Goal: Task Accomplishment & Management: Complete application form

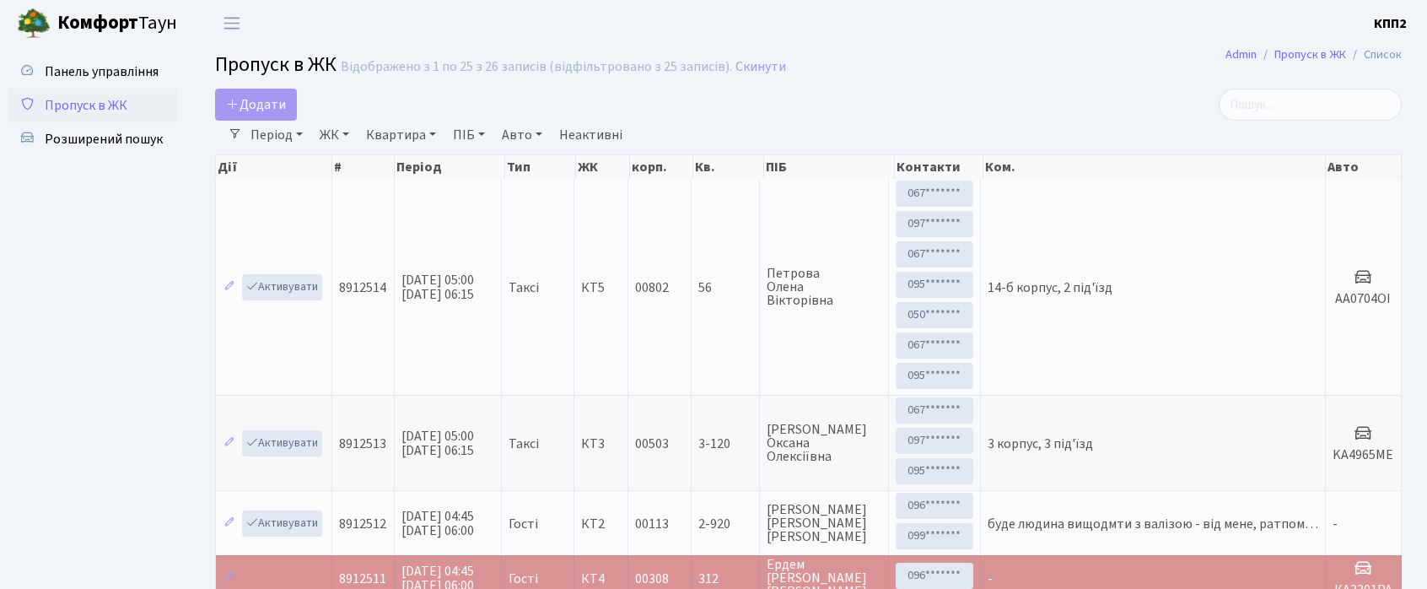
select select "25"
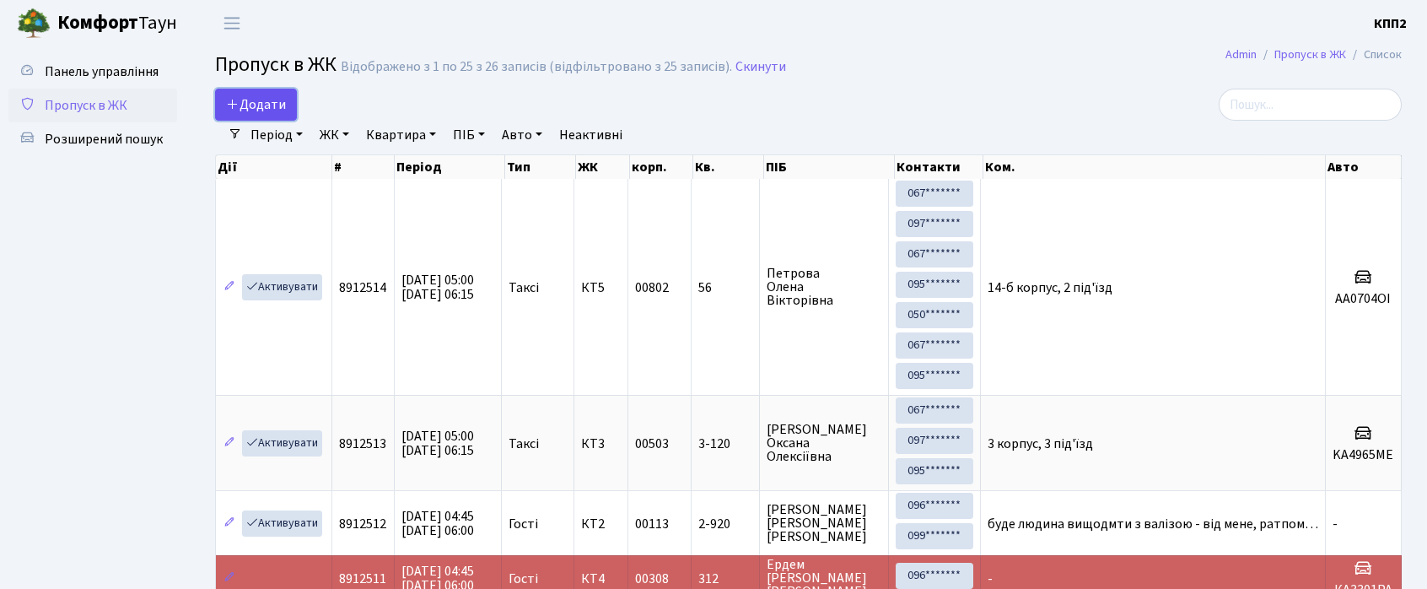
click at [248, 95] on span "Додати" at bounding box center [256, 104] width 60 height 19
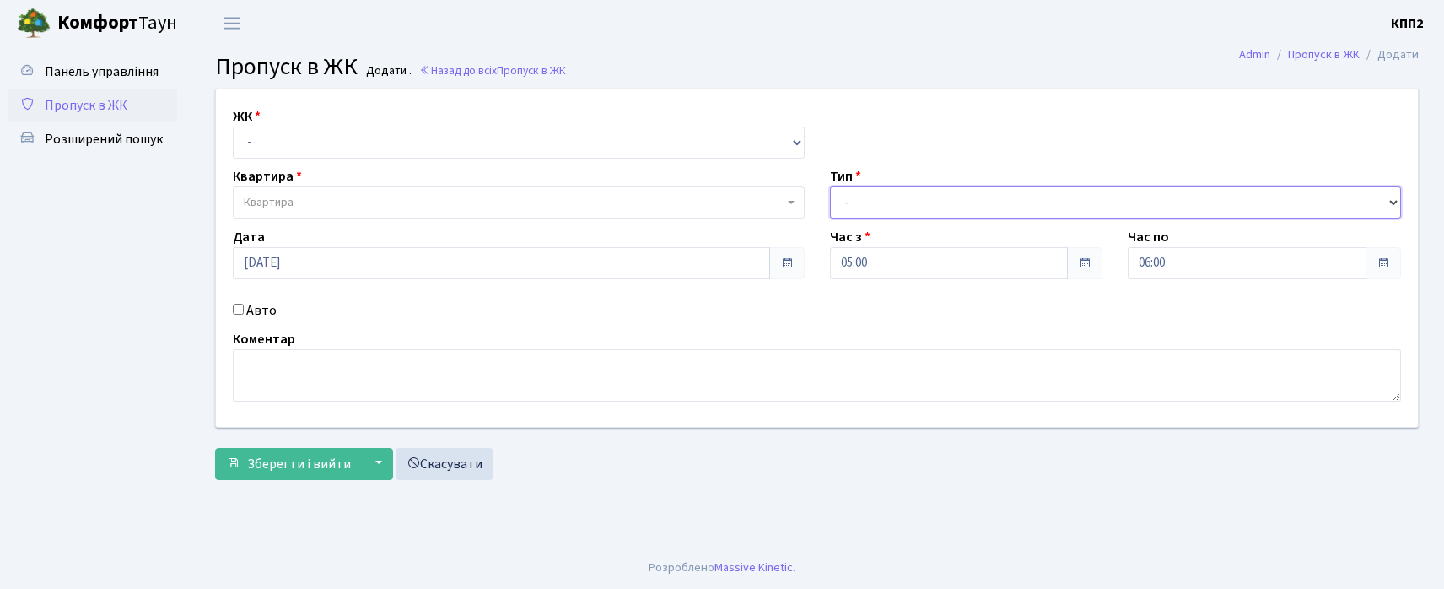
click at [848, 196] on select "- Доставка Таксі Гості Сервіс" at bounding box center [1116, 202] width 572 height 32
select select "2"
click at [830, 186] on select "- Доставка Таксі Гості Сервіс" at bounding box center [1116, 202] width 572 height 32
click at [233, 310] on input "Авто" at bounding box center [238, 309] width 11 height 11
checkbox input "true"
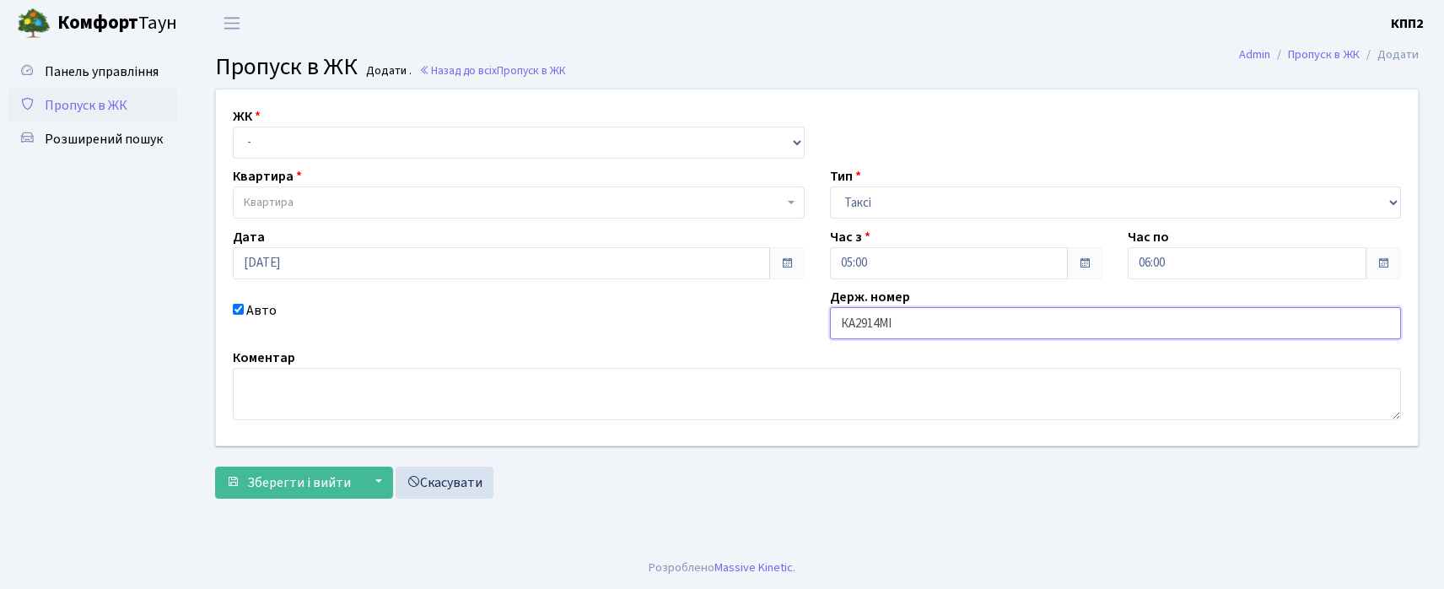
type input "КА2914МІ"
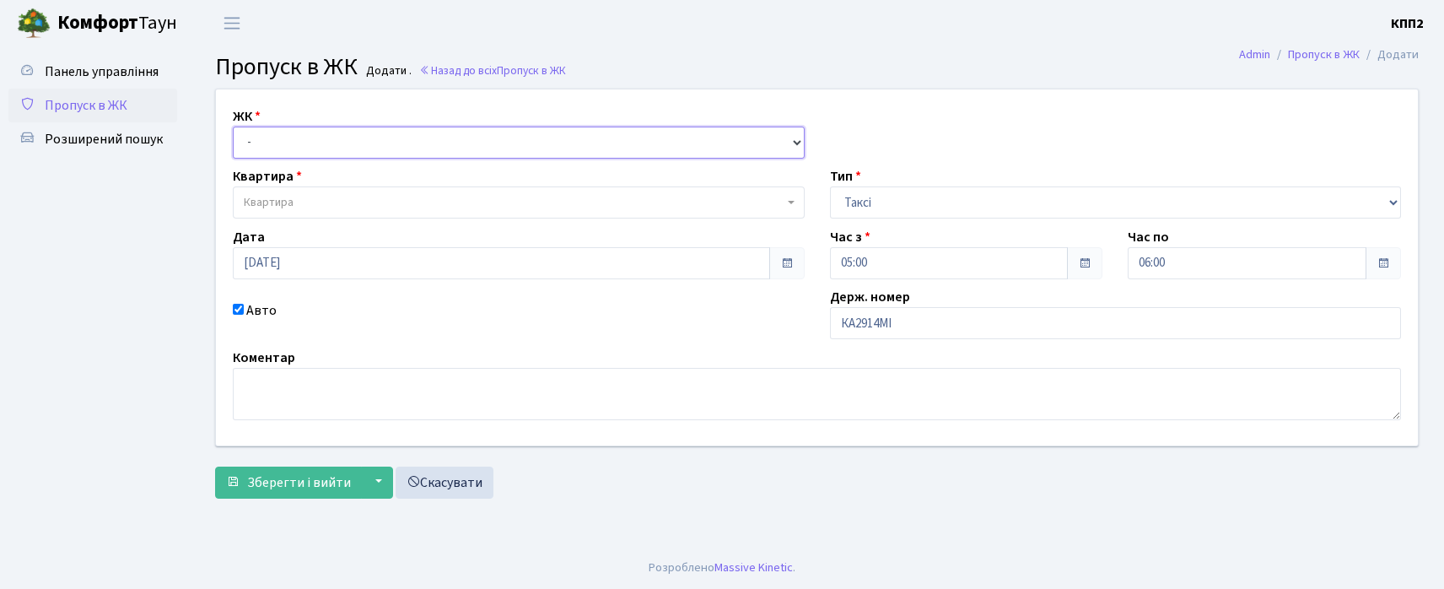
click at [328, 152] on select "- КТ, вул. Регенераторна, 4 КТ2, просп. Соборності, 17 КТ3, вул. Березнева, 16 …" at bounding box center [519, 143] width 572 height 32
select select "271"
click at [233, 127] on select "- КТ, вул. Регенераторна, 4 КТ2, просп. Соборності, 17 КТ3, вул. Березнева, 16 …" at bounding box center [519, 143] width 572 height 32
select select
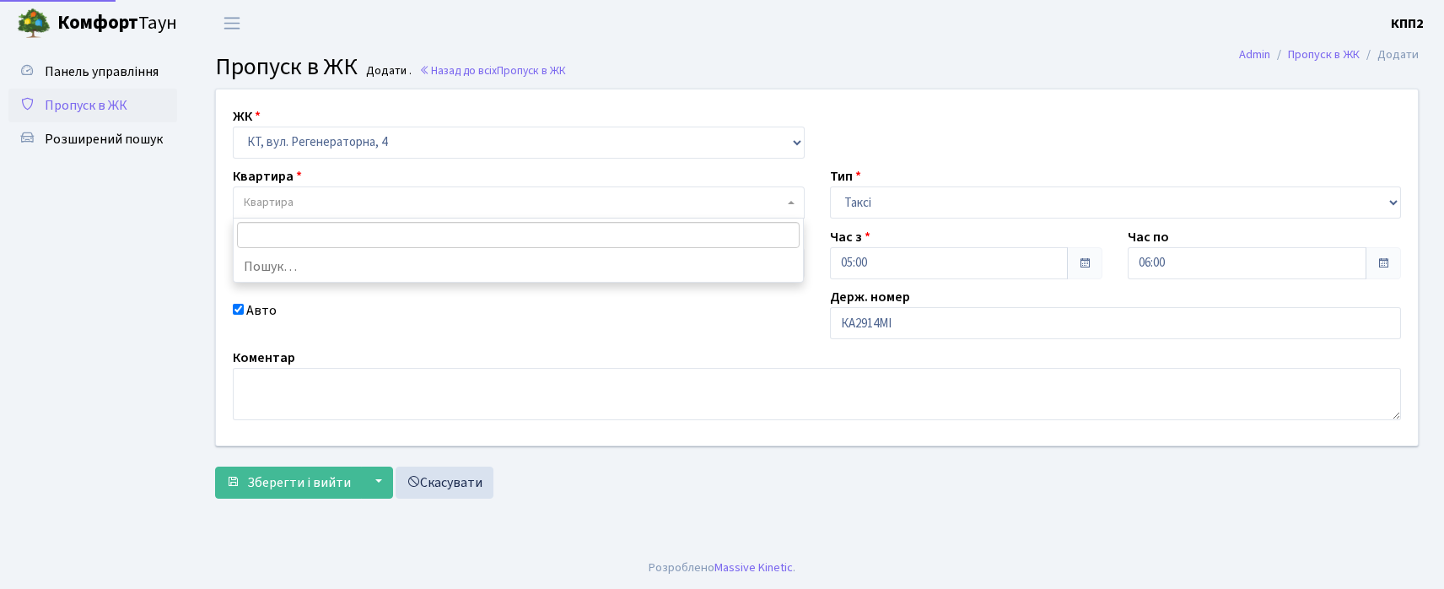
click at [315, 193] on span "Квартира" at bounding box center [519, 202] width 572 height 32
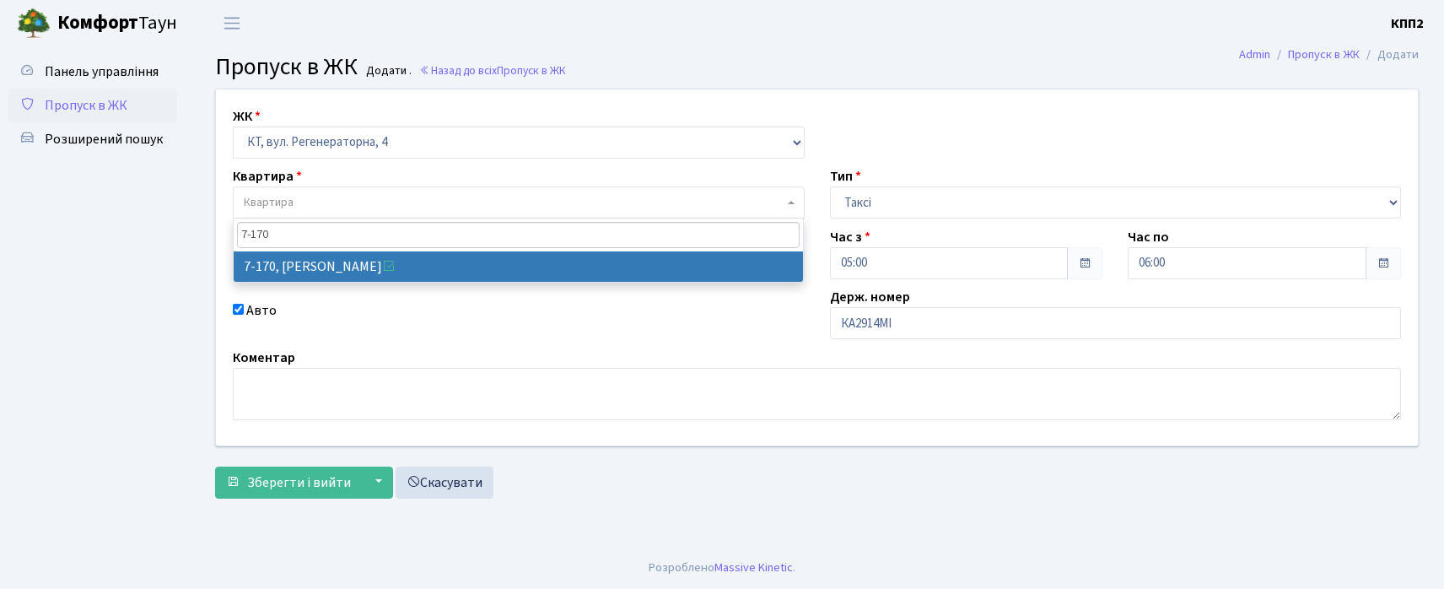
type input "7-170"
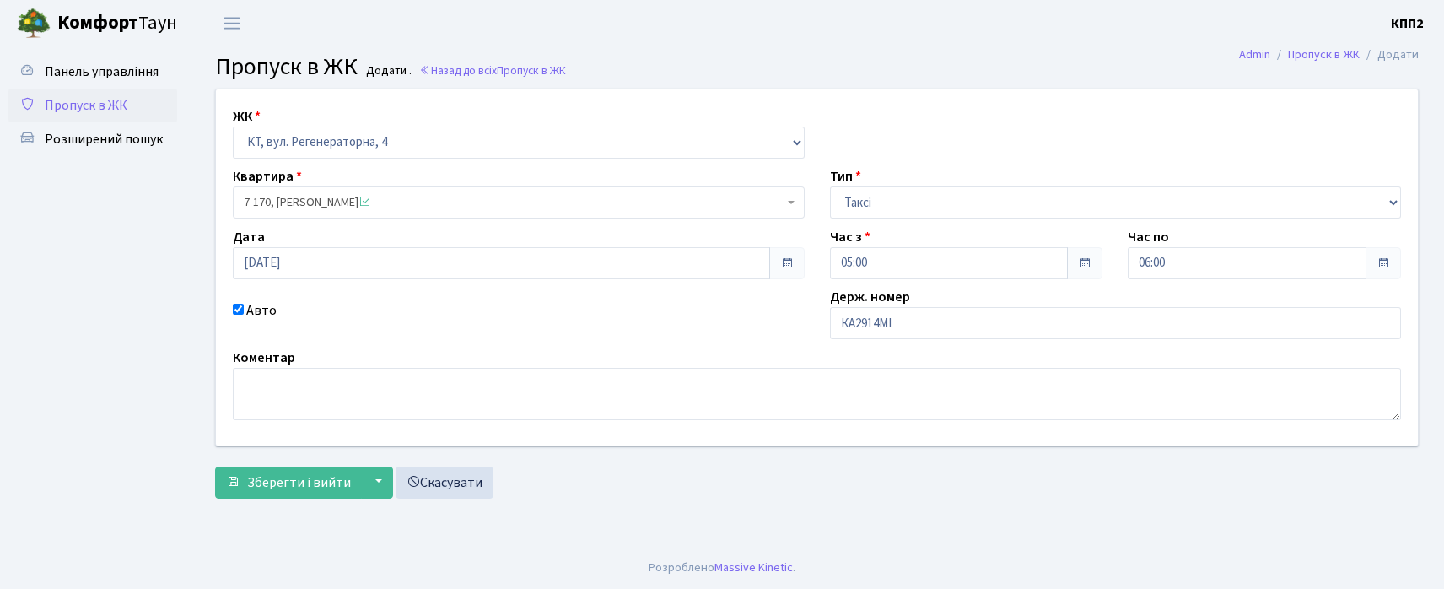
select select "5011"
click at [260, 467] on button "Зберегти і вийти" at bounding box center [288, 483] width 147 height 32
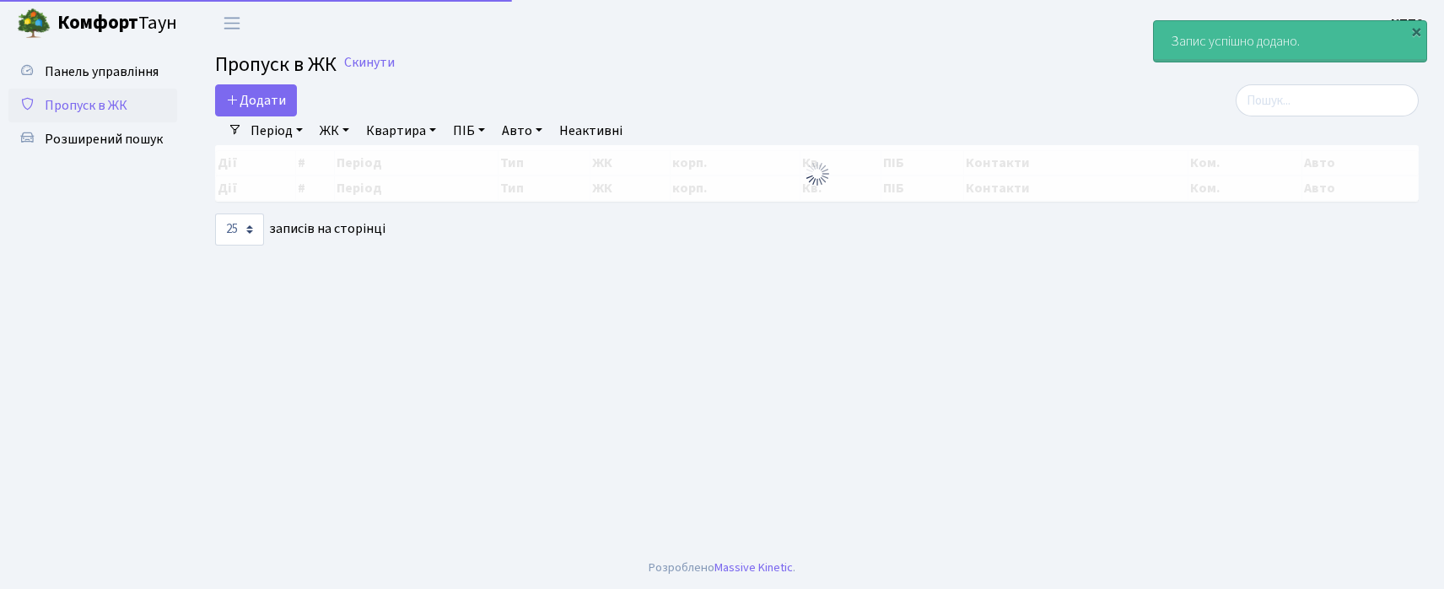
select select "25"
